Goal: Find specific page/section: Find specific page/section

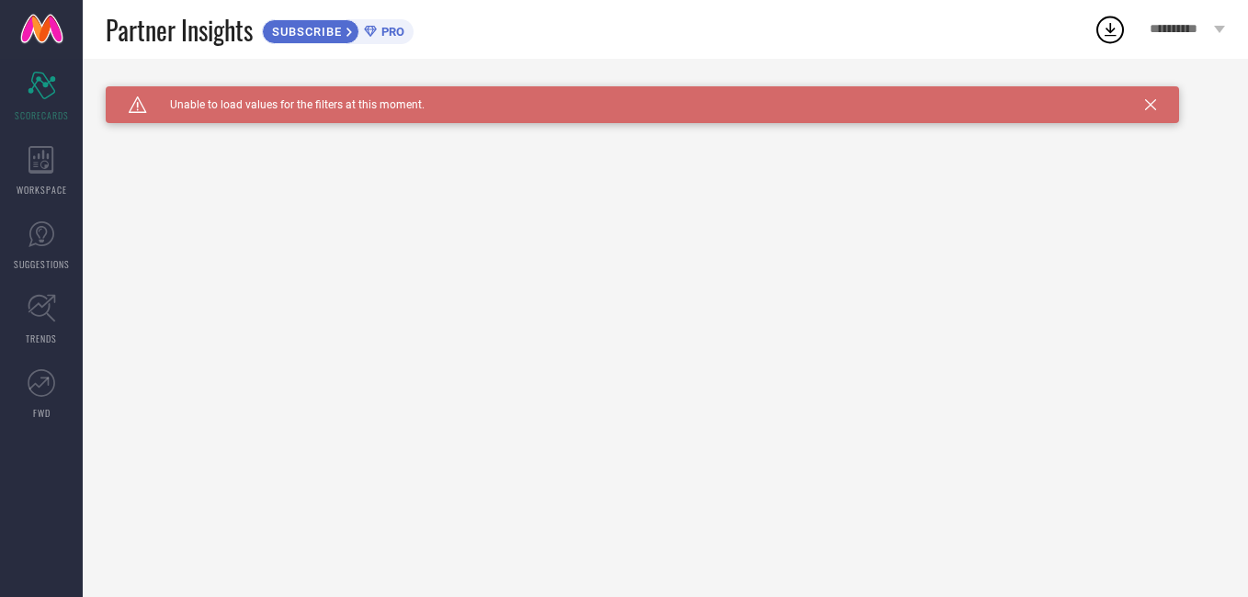
click at [1150, 105] on icon at bounding box center [1150, 104] width 11 height 11
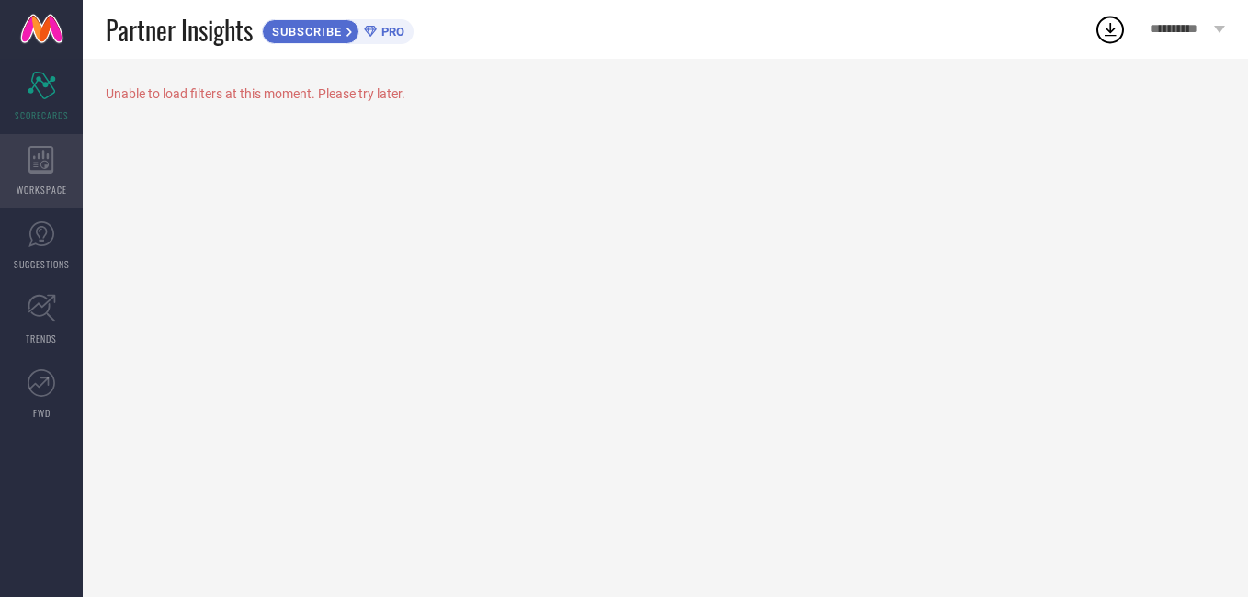
click at [34, 154] on icon at bounding box center [41, 160] width 26 height 28
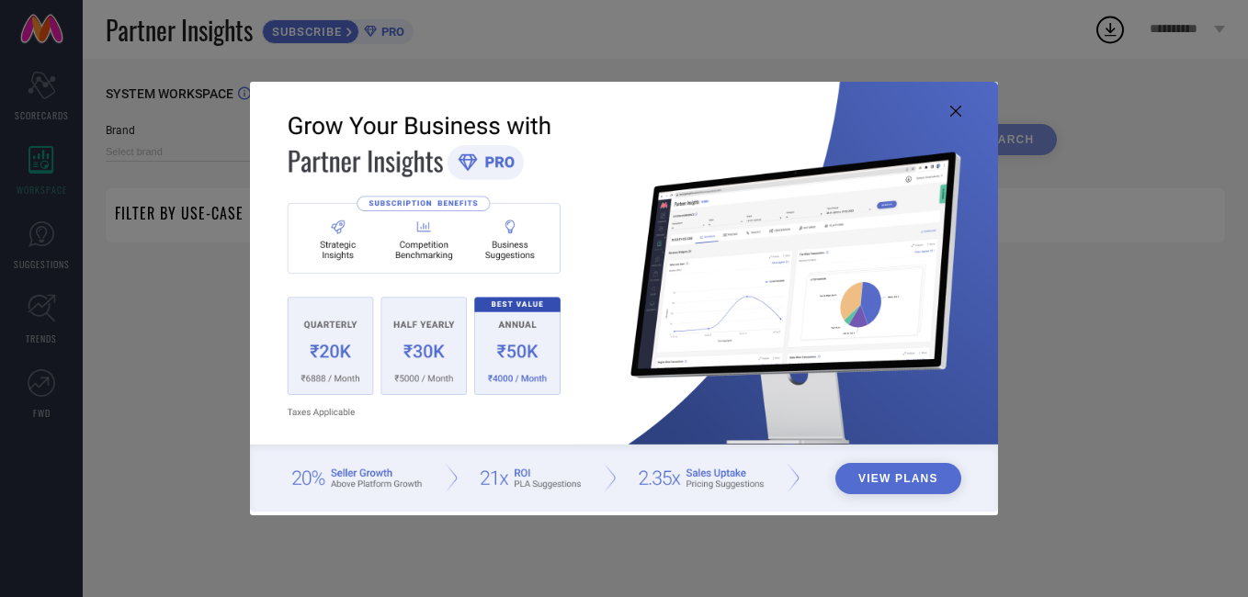
type input "1 STOP FASHION"
type input "All"
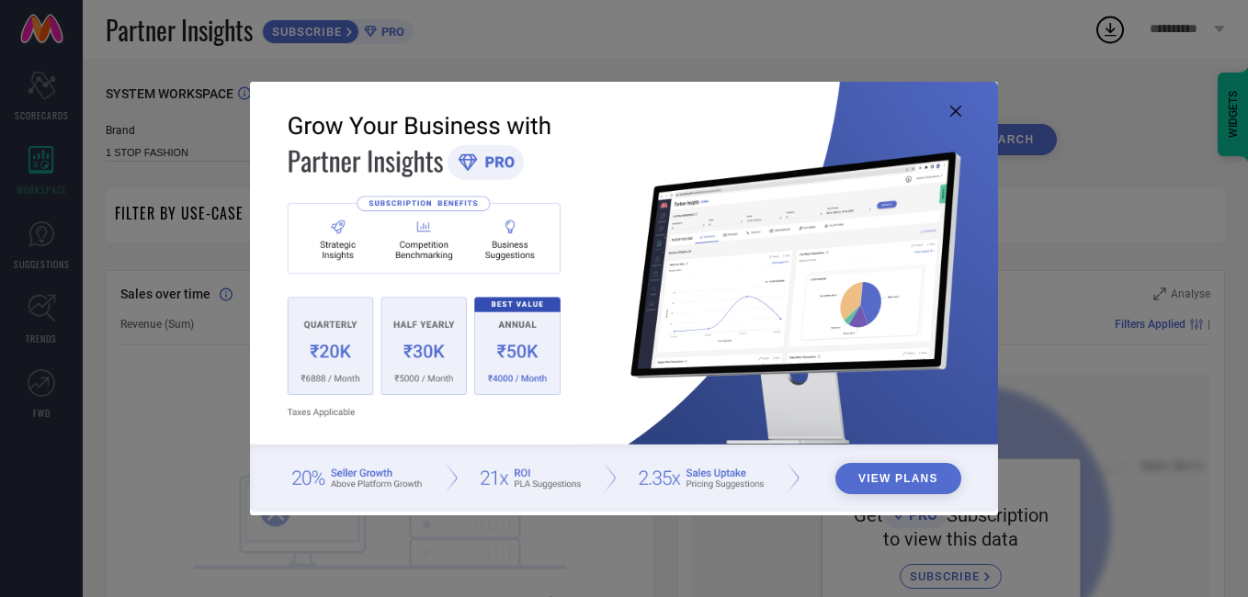
click at [955, 112] on icon at bounding box center [955, 111] width 11 height 11
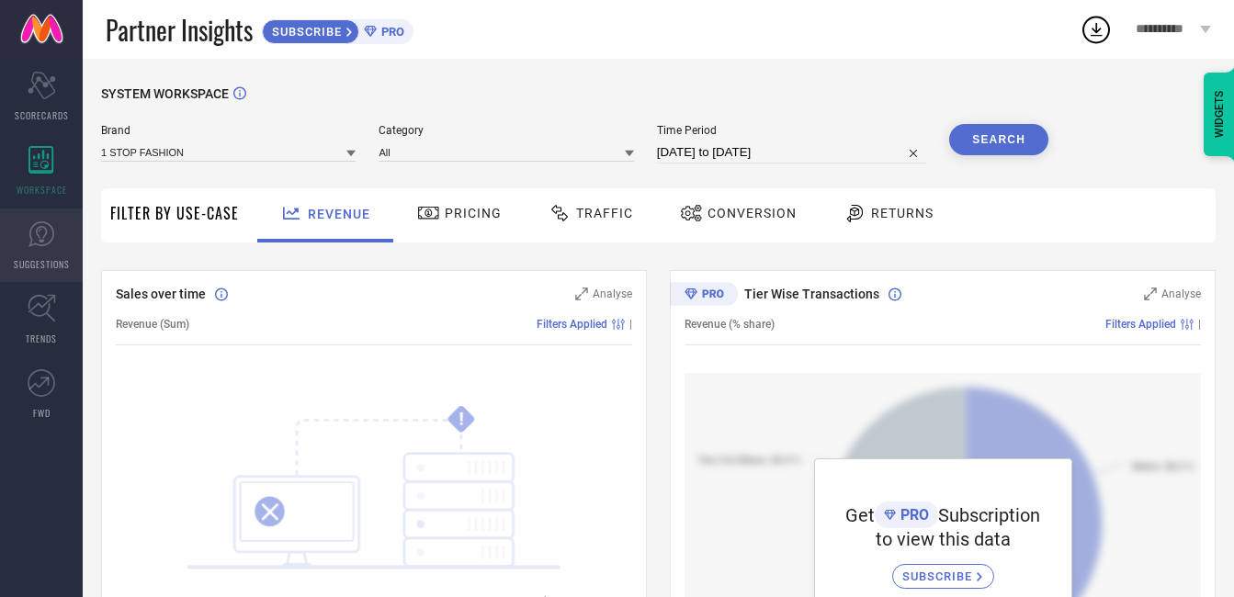
click at [34, 263] on span "SUGGESTIONS" at bounding box center [42, 264] width 56 height 14
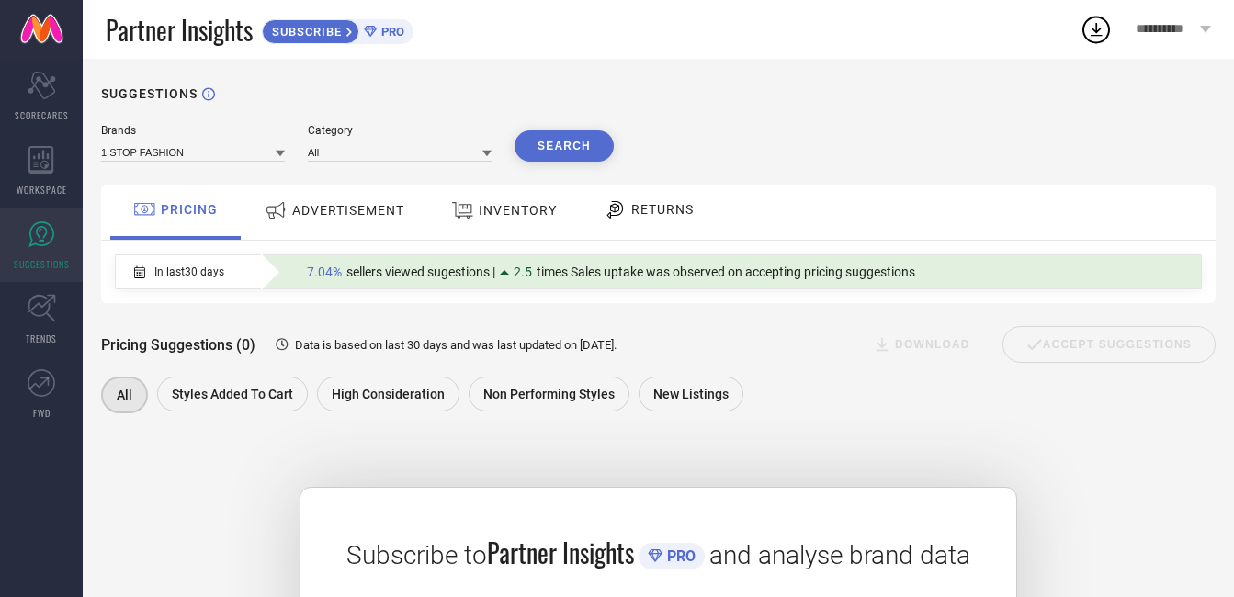
click at [320, 218] on span "ADVERTISEMENT" at bounding box center [348, 210] width 112 height 15
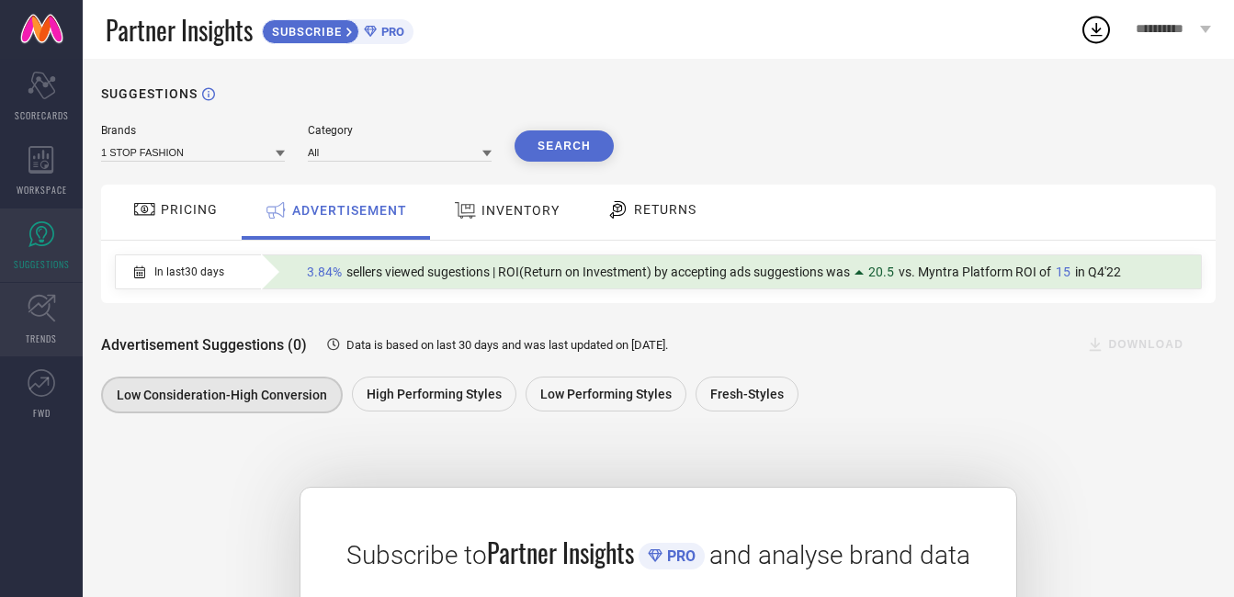
click at [48, 312] on icon at bounding box center [42, 308] width 28 height 28
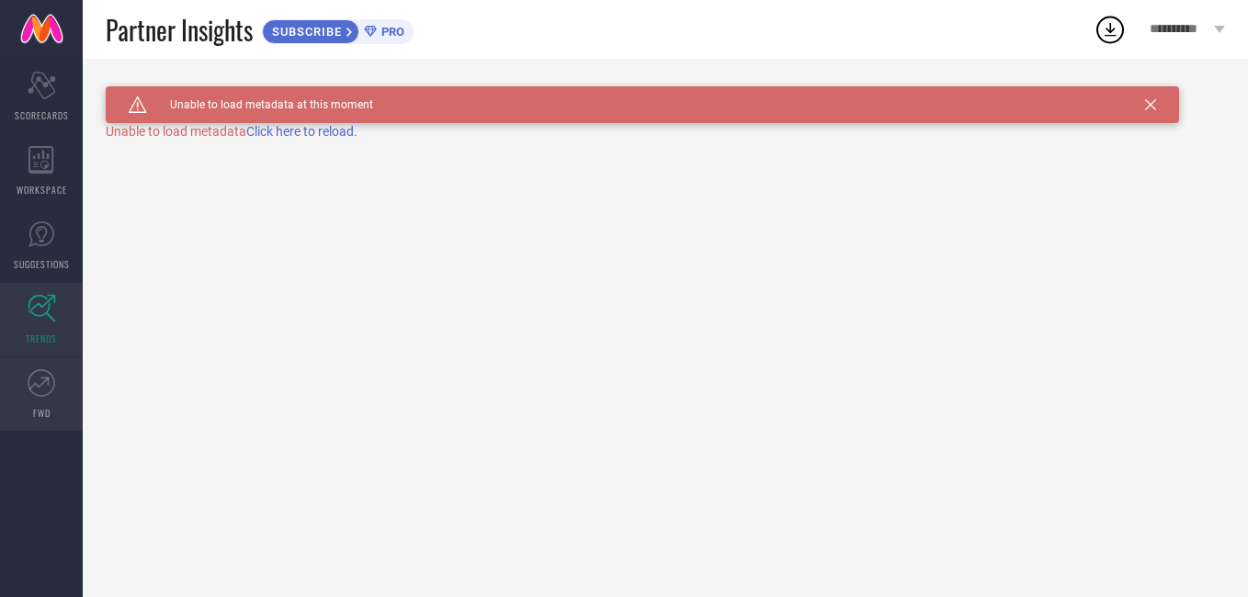
click at [30, 378] on icon at bounding box center [42, 383] width 28 height 28
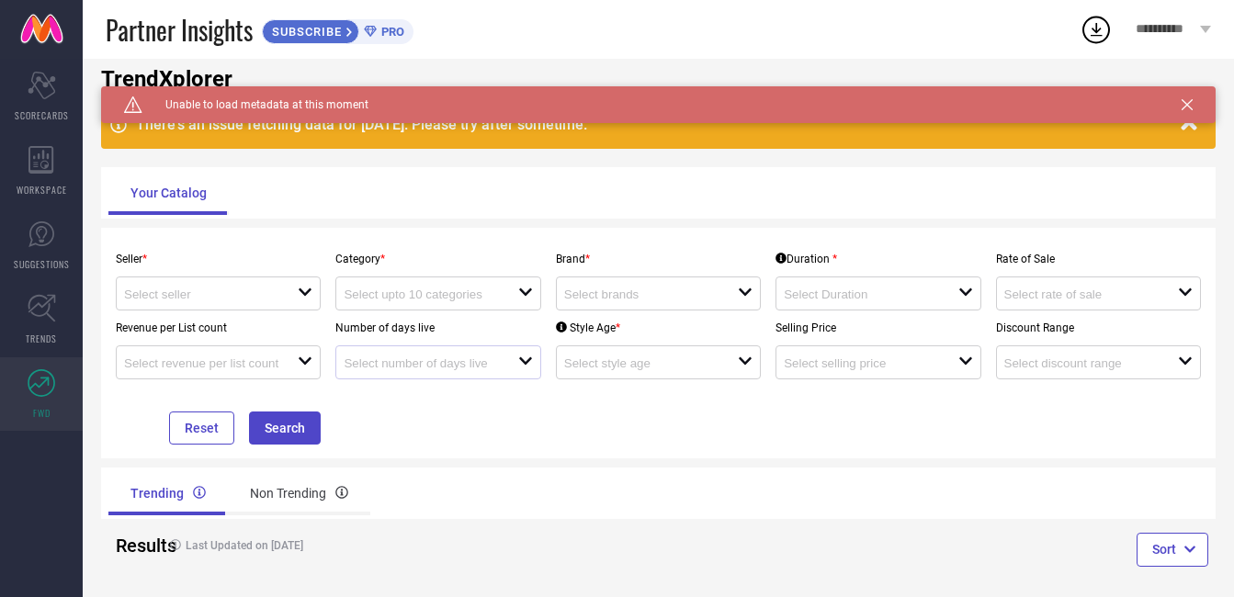
scroll to position [53, 0]
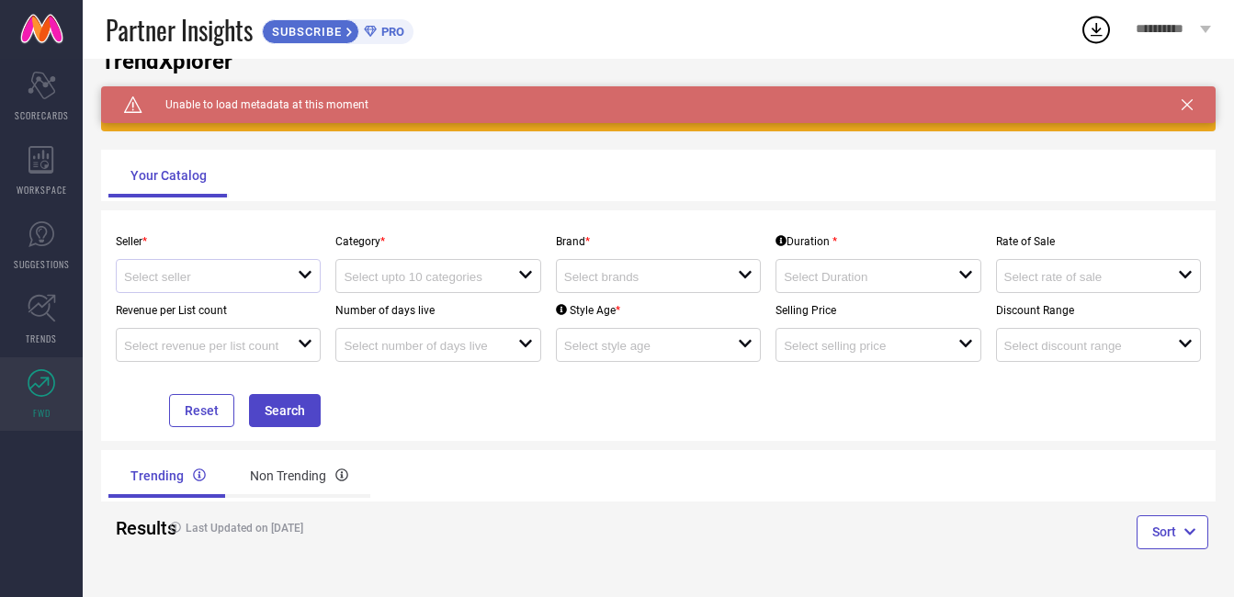
click at [277, 290] on div "open" at bounding box center [218, 276] width 205 height 34
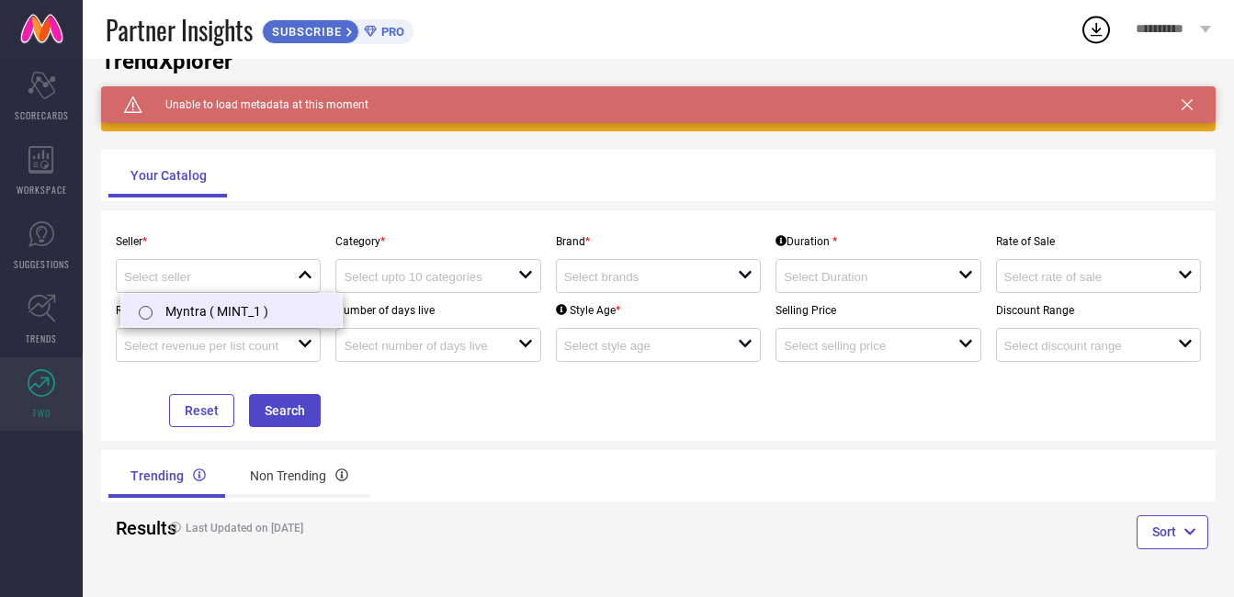
click at [270, 312] on li "Myntra ( MINT_1 )" at bounding box center [231, 310] width 221 height 33
type input "Myntra ( MINT_1 )"
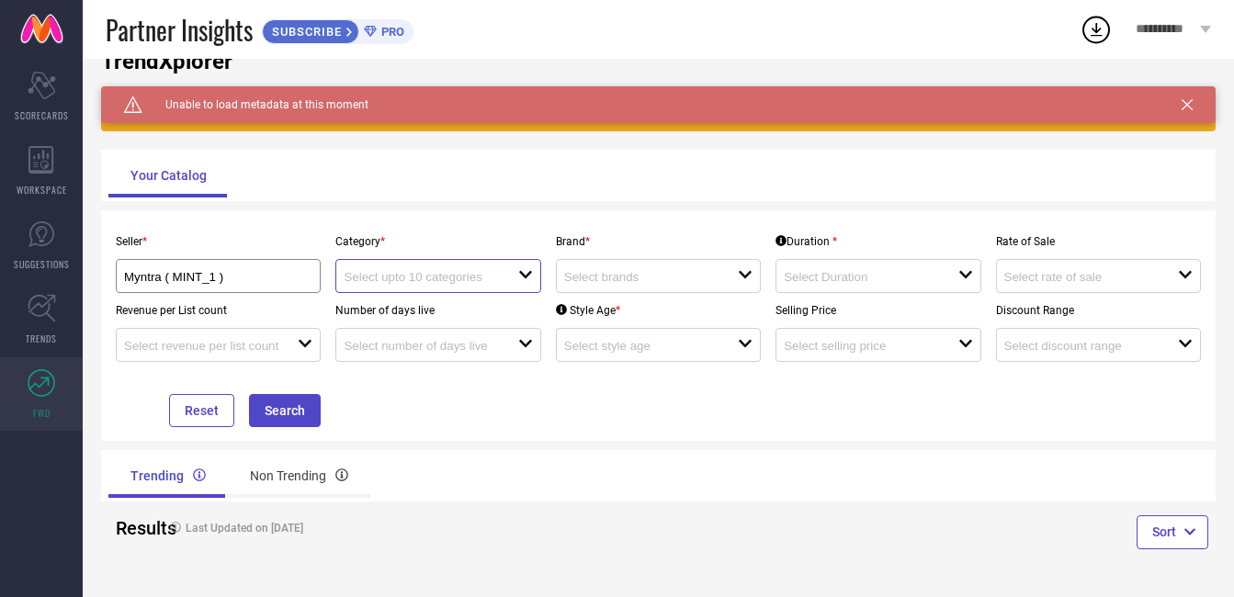
click at [467, 273] on input at bounding box center [422, 277] width 156 height 14
click at [638, 258] on div "Brand * open" at bounding box center [659, 258] width 220 height 69
click at [640, 270] on input at bounding box center [642, 277] width 156 height 14
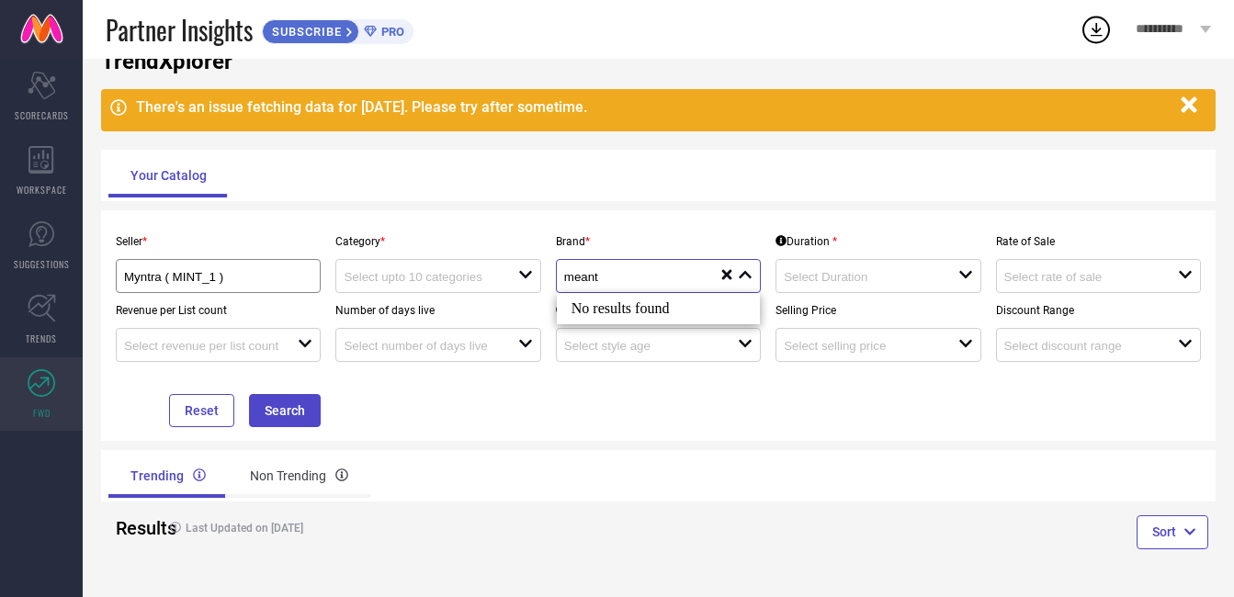
type input "meant"
click at [727, 267] on icon "reset" at bounding box center [727, 274] width 15 height 15
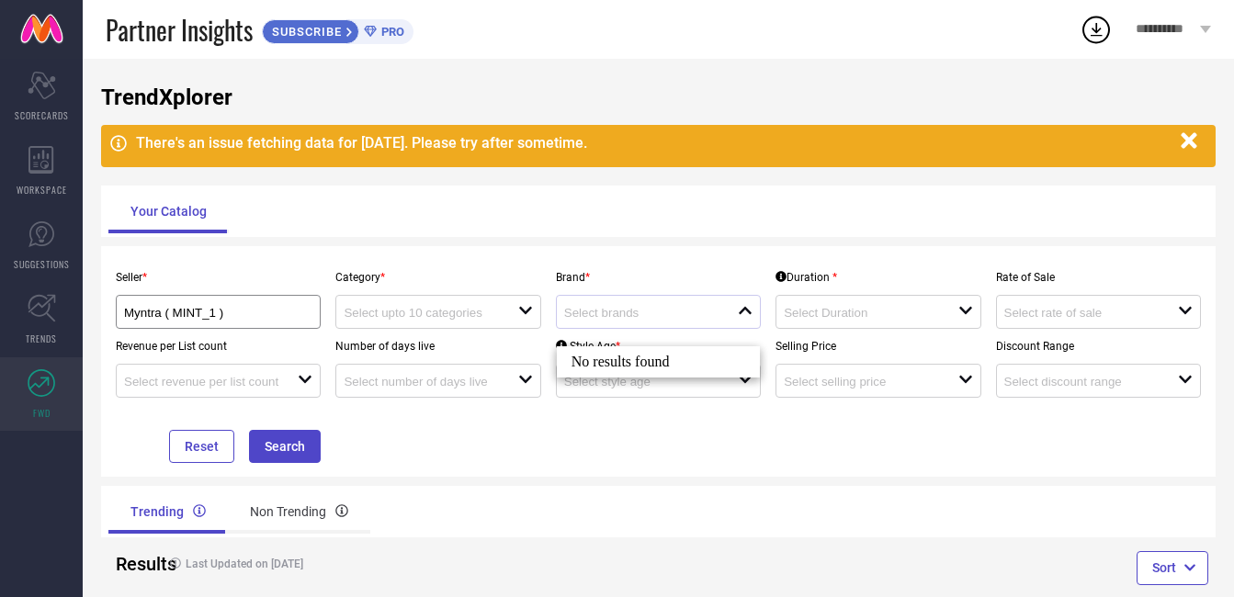
scroll to position [0, 0]
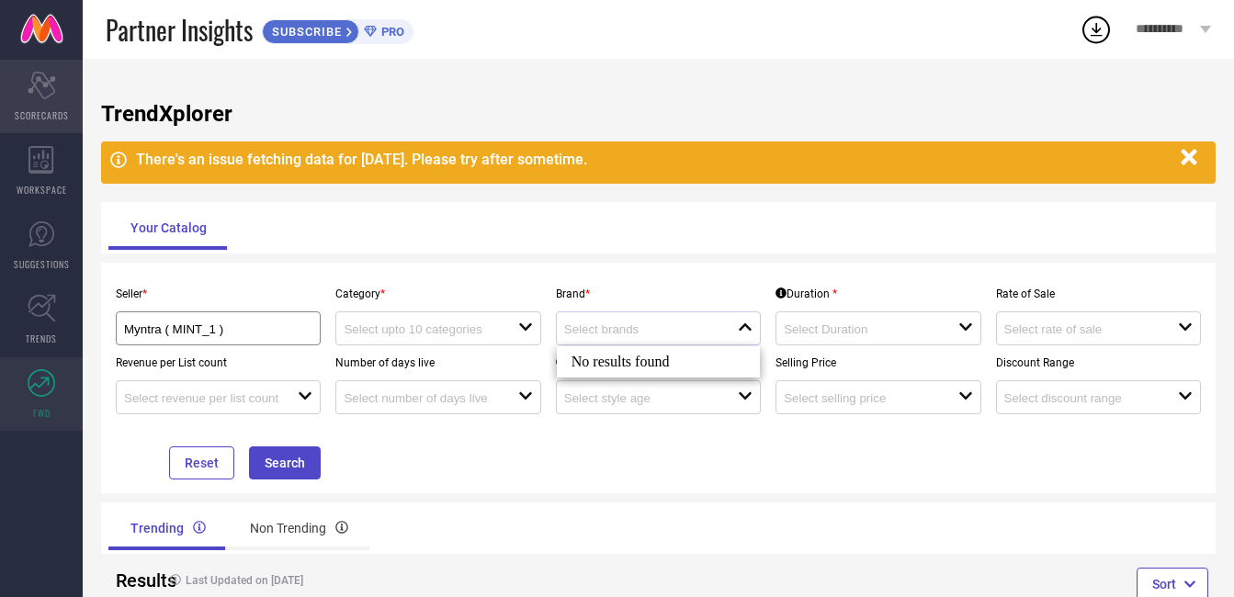
click at [47, 100] on div "Scorecard SCORECARDS" at bounding box center [41, 97] width 83 height 74
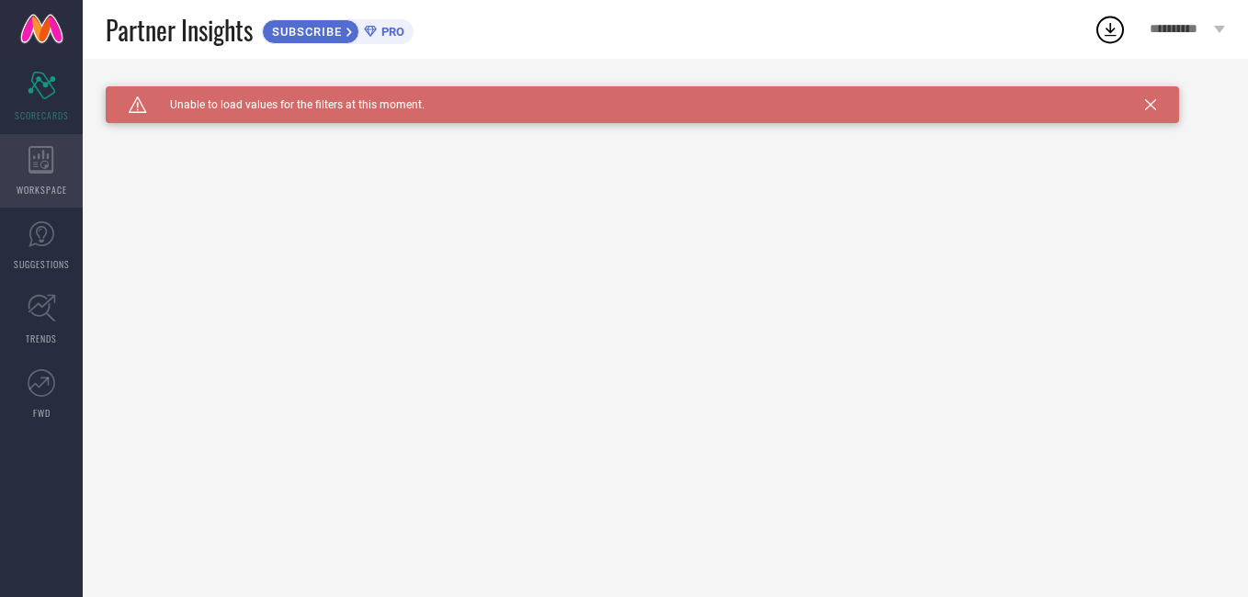
click at [29, 174] on div "WORKSPACE" at bounding box center [41, 171] width 83 height 74
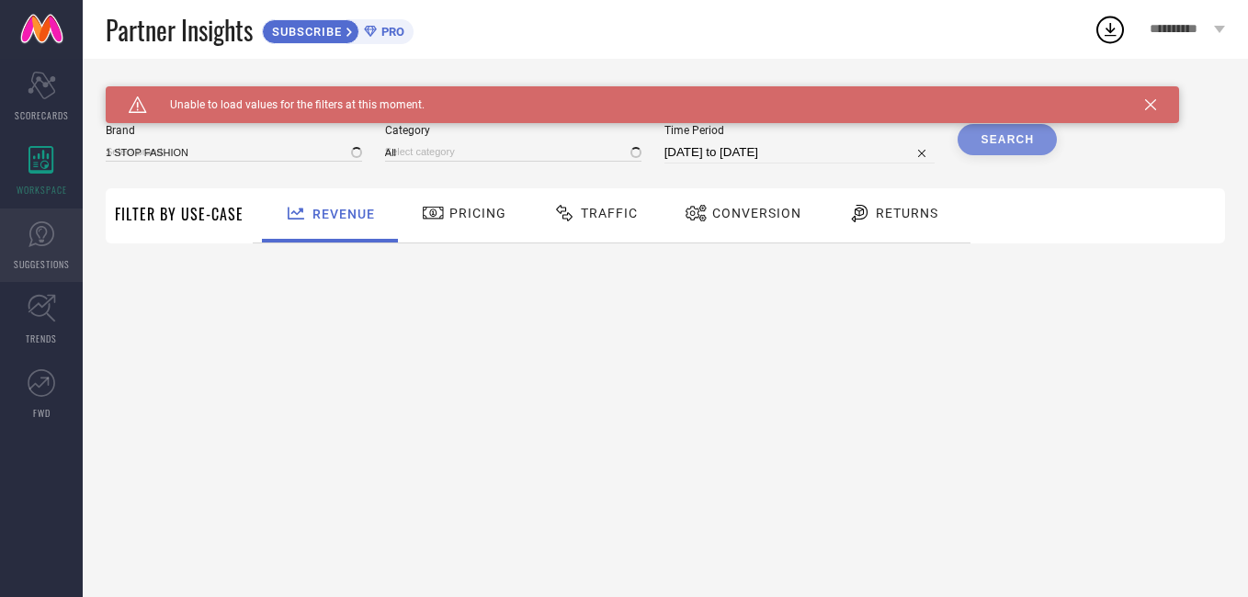
click at [28, 245] on icon at bounding box center [42, 235] width 28 height 28
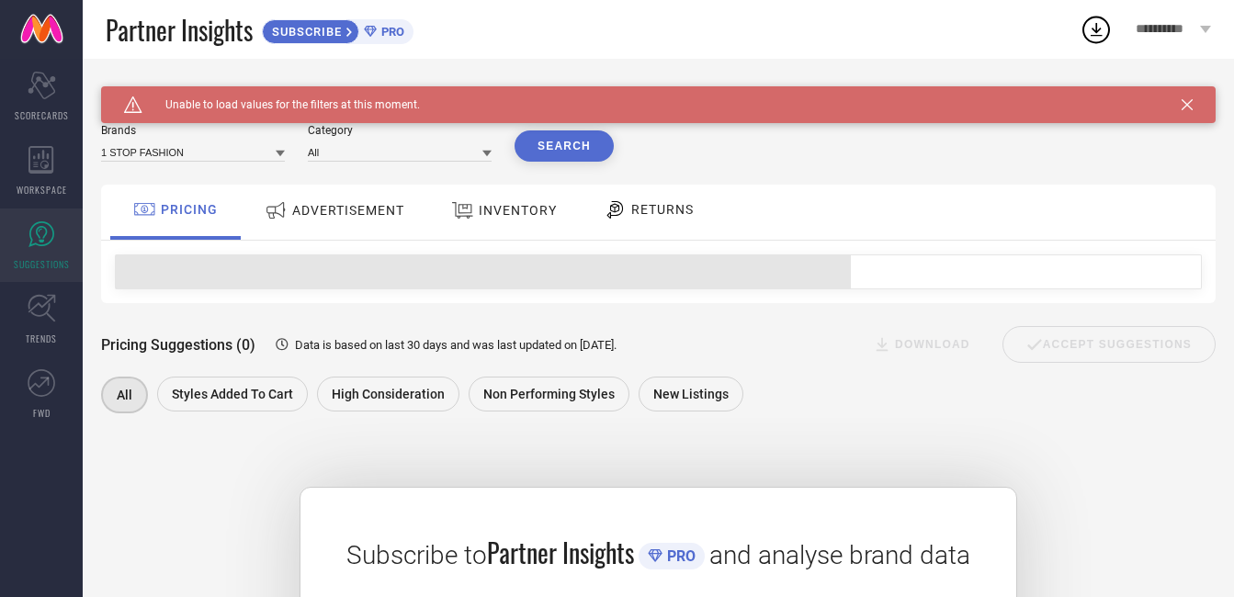
click at [382, 211] on span "ADVERTISEMENT" at bounding box center [348, 210] width 112 height 15
